Goal: Check status

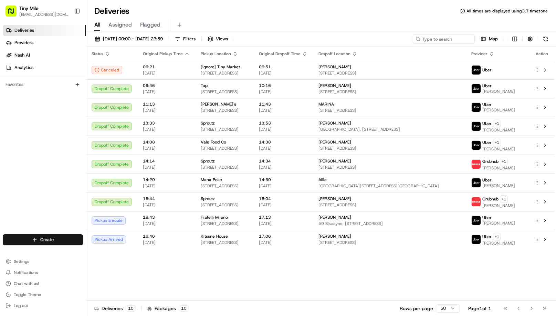
click at [184, 55] on icon "button" at bounding box center [187, 54] width 6 height 6
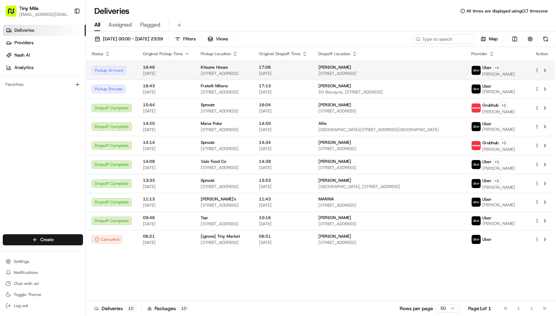
click at [411, 73] on span "[STREET_ADDRESS]" at bounding box center [390, 74] width 142 height 6
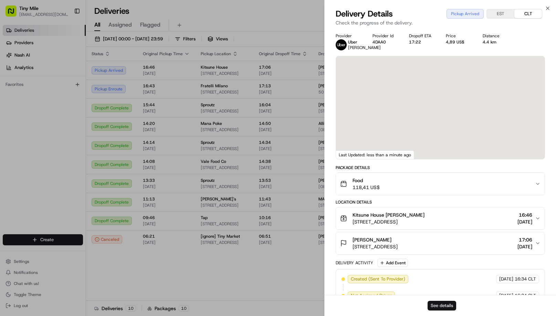
click at [448, 303] on button "See details" at bounding box center [442, 305] width 29 height 10
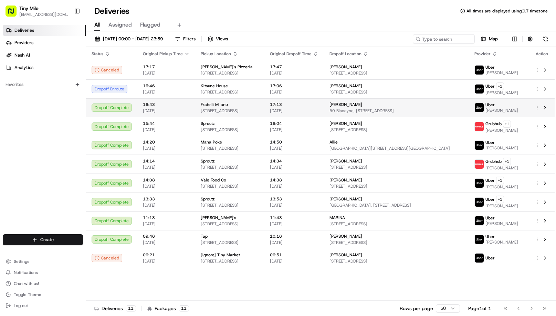
click at [400, 109] on span "50 Biscayne, [STREET_ADDRESS]" at bounding box center [397, 111] width 134 height 6
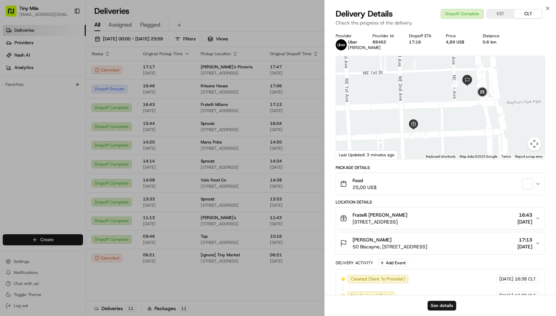
click at [531, 188] on span "button" at bounding box center [528, 184] width 10 height 10
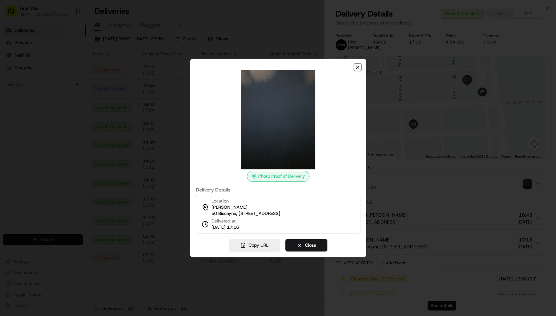
click at [359, 64] on icon "button" at bounding box center [358, 67] width 6 height 6
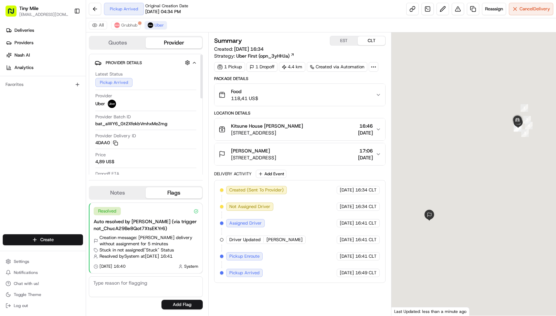
scroll to position [34, 0]
